Goal: Entertainment & Leisure: Consume media (video, audio)

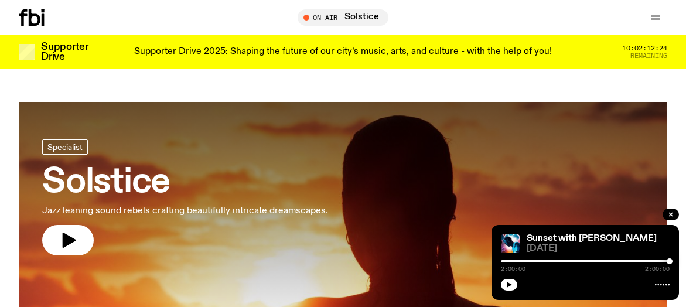
scroll to position [561, 0]
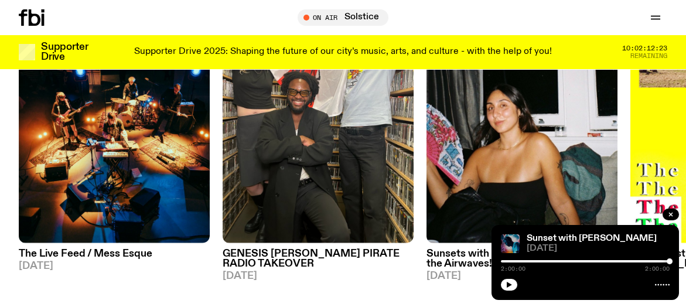
click at [512, 240] on img at bounding box center [510, 243] width 19 height 19
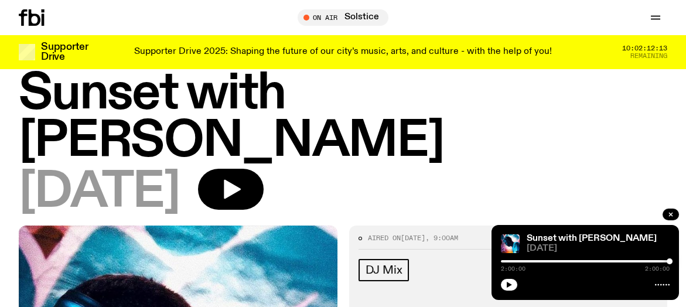
scroll to position [58, 0]
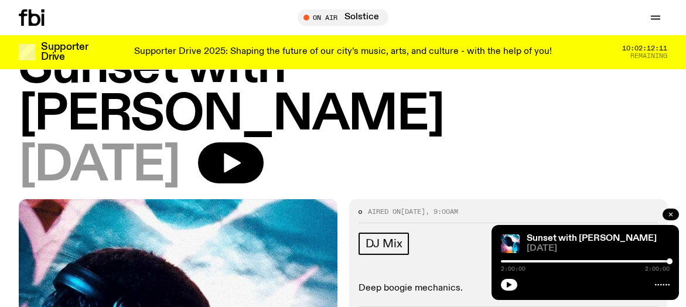
click at [669, 214] on icon "button" at bounding box center [670, 214] width 7 height 7
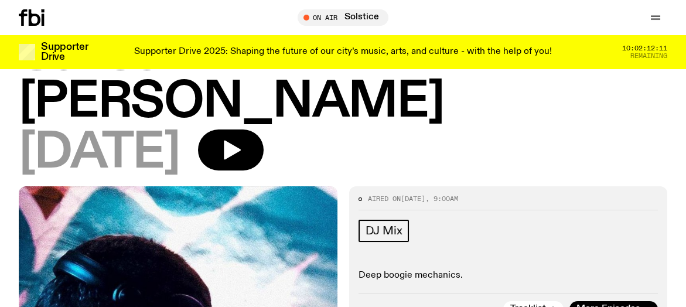
scroll to position [78, 0]
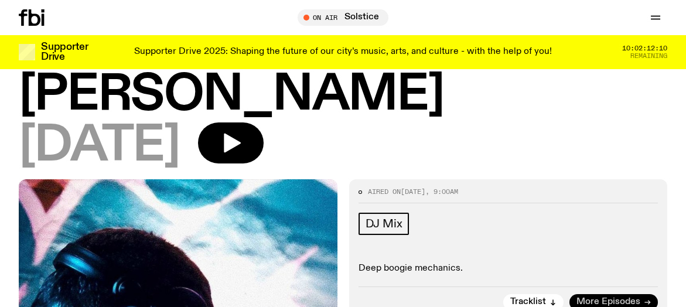
click at [591, 298] on span "More Episodes" at bounding box center [609, 302] width 64 height 9
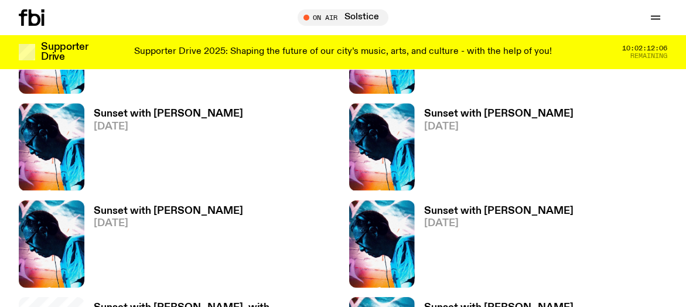
scroll to position [1361, 0]
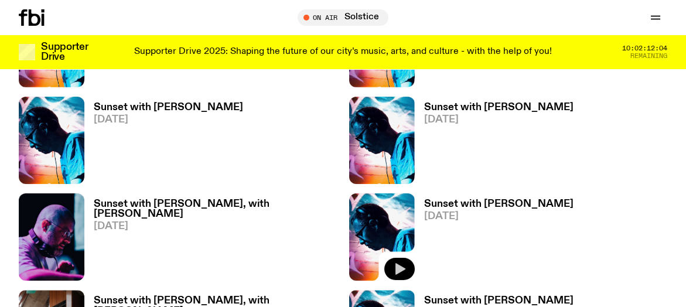
click at [397, 264] on icon "button" at bounding box center [401, 270] width 10 height 12
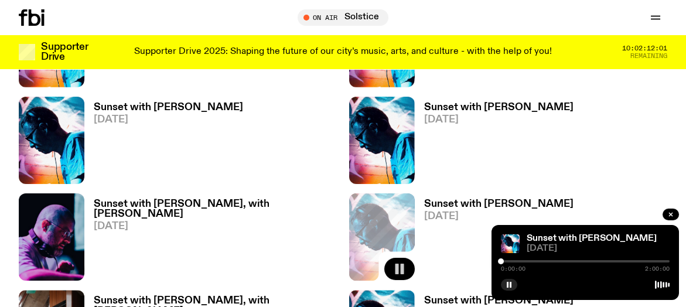
click at [529, 261] on div at bounding box center [585, 261] width 169 height 2
click at [548, 261] on div at bounding box center [585, 261] width 169 height 2
click at [558, 262] on div at bounding box center [585, 261] width 169 height 2
click at [578, 260] on div "0:40:26 2:00:00" at bounding box center [585, 265] width 169 height 14
click at [573, 261] on div at bounding box center [585, 261] width 169 height 2
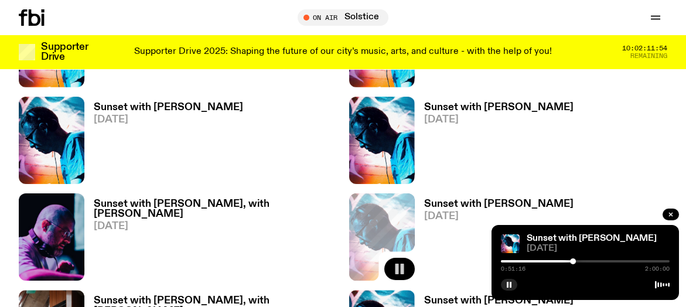
click at [564, 261] on div at bounding box center [488, 261] width 169 height 2
click at [555, 230] on div "Sunset with [PERSON_NAME] [DATE] 0:53:39 2:00:00" at bounding box center [586, 262] width 188 height 75
click at [574, 261] on div at bounding box center [574, 261] width 6 height 6
click at [631, 118] on div "Sunset with [PERSON_NAME] [DATE]" at bounding box center [508, 140] width 319 height 87
click at [630, 193] on div "Sunset with [PERSON_NAME] [DATE]" at bounding box center [508, 236] width 319 height 87
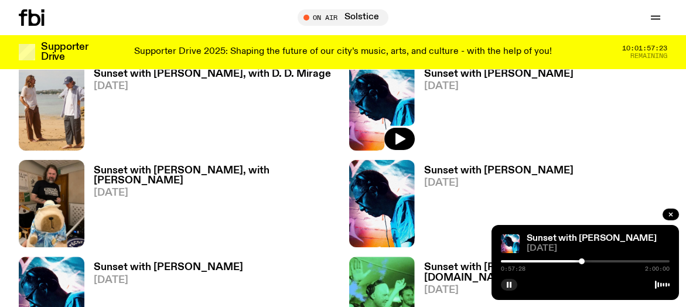
scroll to position [1693, 0]
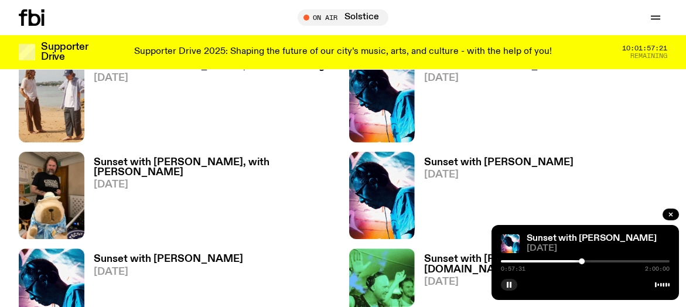
click at [533, 260] on div at bounding box center [585, 261] width 169 height 2
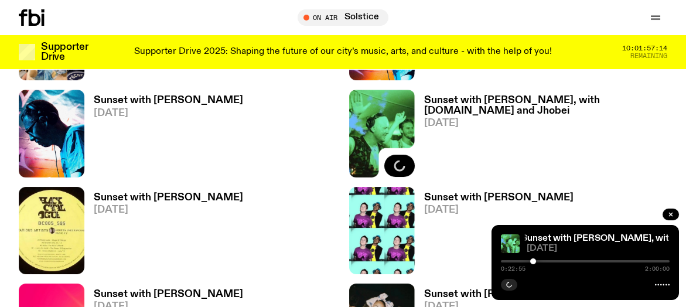
scroll to position [1869, 0]
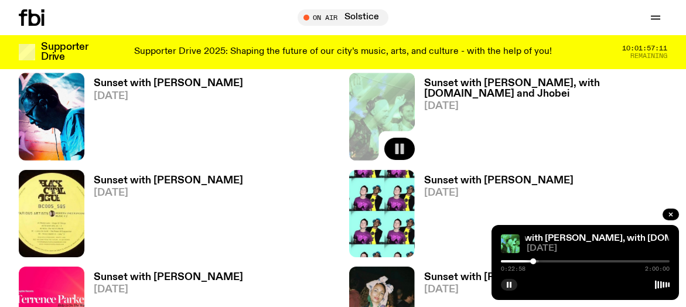
click at [643, 170] on div "Sunset with [PERSON_NAME] [DATE]" at bounding box center [508, 213] width 319 height 87
click at [531, 261] on div at bounding box center [533, 261] width 6 height 6
click at [532, 261] on div at bounding box center [532, 261] width 6 height 6
click at [534, 260] on div at bounding box center [534, 261] width 6 height 6
click at [534, 261] on div at bounding box center [534, 261] width 6 height 6
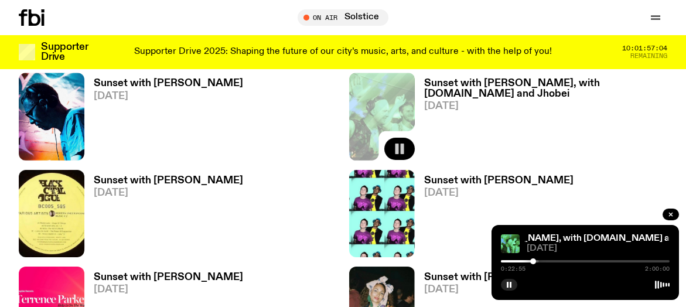
click at [533, 261] on div at bounding box center [533, 261] width 6 height 6
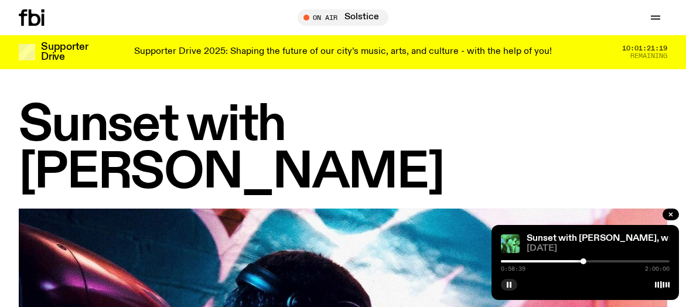
scroll to position [1869, 0]
